Goal: Task Accomplishment & Management: Use online tool/utility

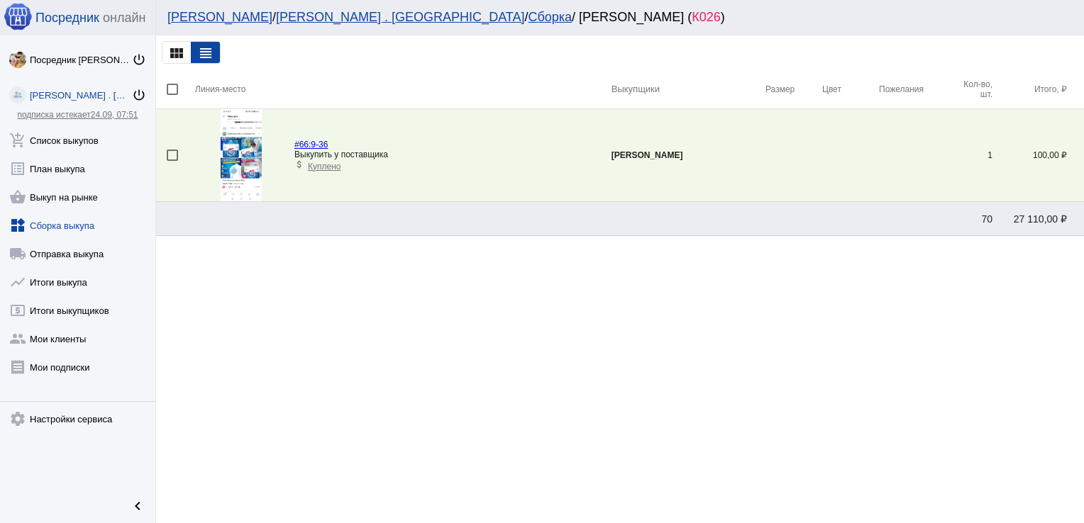
click at [62, 195] on link "shopping_basket Выкуп на рынке" at bounding box center [77, 194] width 155 height 28
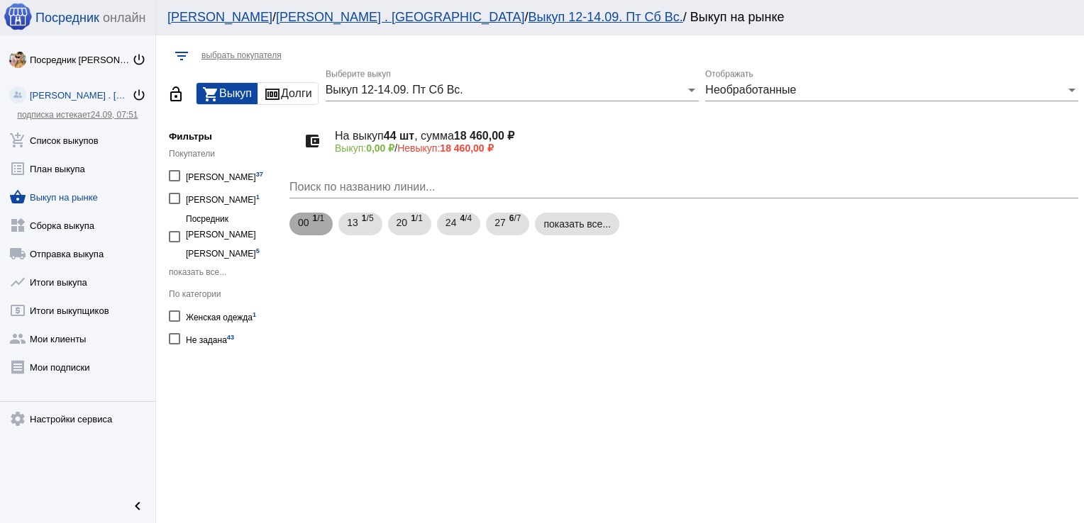
click at [301, 222] on span "00" at bounding box center [303, 223] width 11 height 26
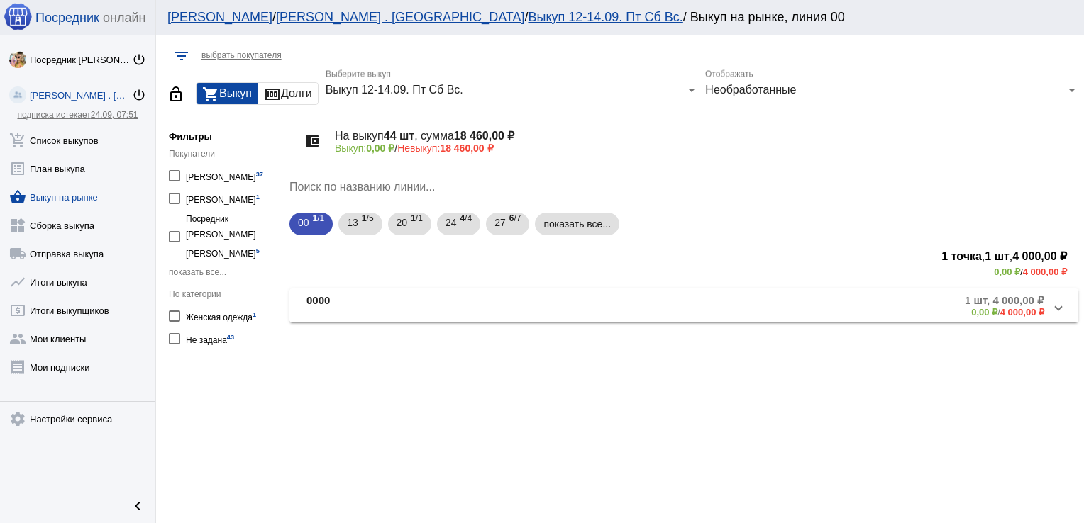
click at [335, 309] on mat-panel-title "0000" at bounding box center [421, 305] width 231 height 23
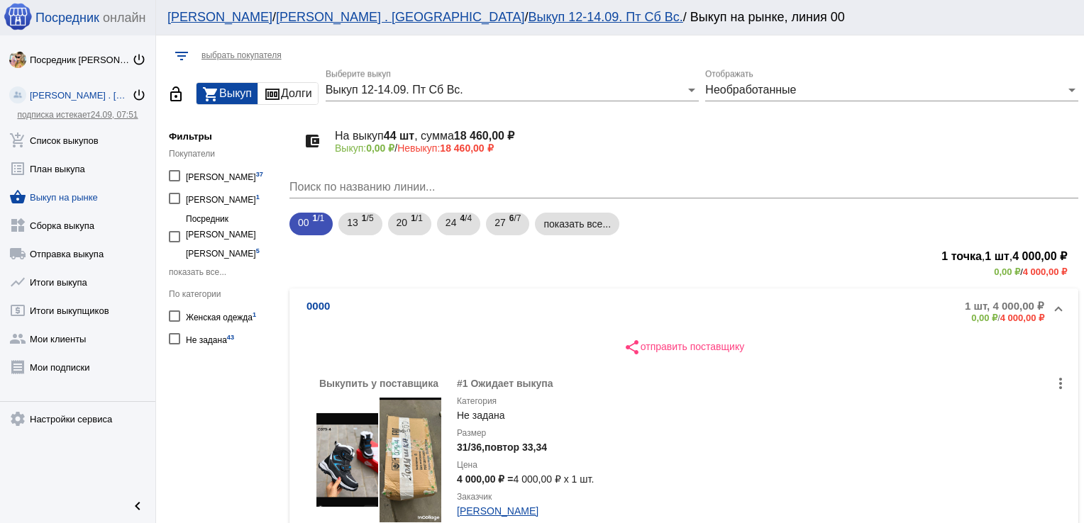
click at [340, 296] on mat-expansion-panel-header "0000 1 шт, 4 000,00 ₽ 0,00 ₽ / 4 000,00 ₽" at bounding box center [683, 311] width 789 height 45
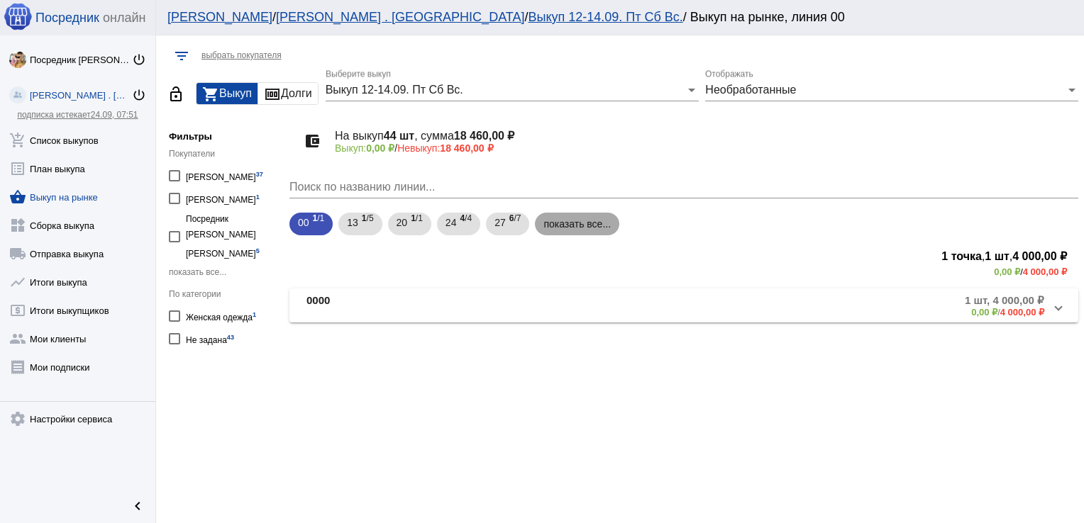
click at [584, 233] on mat-chip "показать все..." at bounding box center [577, 224] width 84 height 23
